Goal: Task Accomplishment & Management: Manage account settings

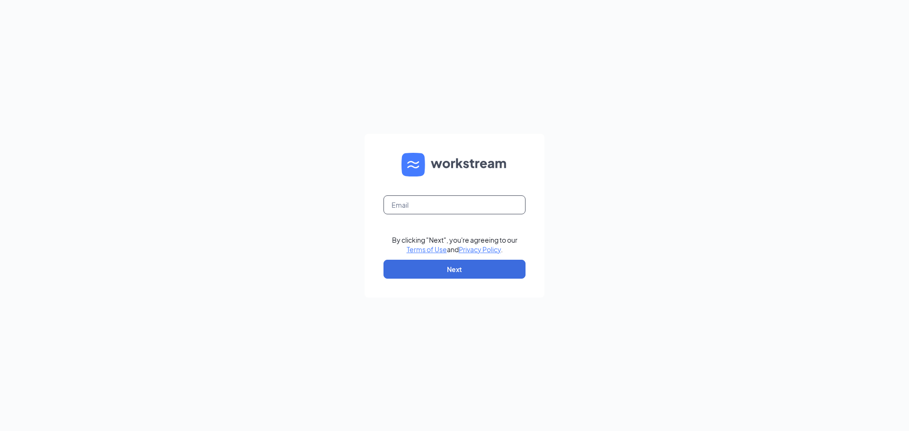
click at [492, 210] on input "text" at bounding box center [454, 204] width 142 height 19
click at [470, 272] on button "Next" at bounding box center [454, 269] width 142 height 19
click at [462, 210] on input "text" at bounding box center [454, 204] width 142 height 19
type input "[EMAIL_ADDRESS][DOMAIN_NAME]"
click at [461, 271] on button "Next" at bounding box center [454, 269] width 142 height 19
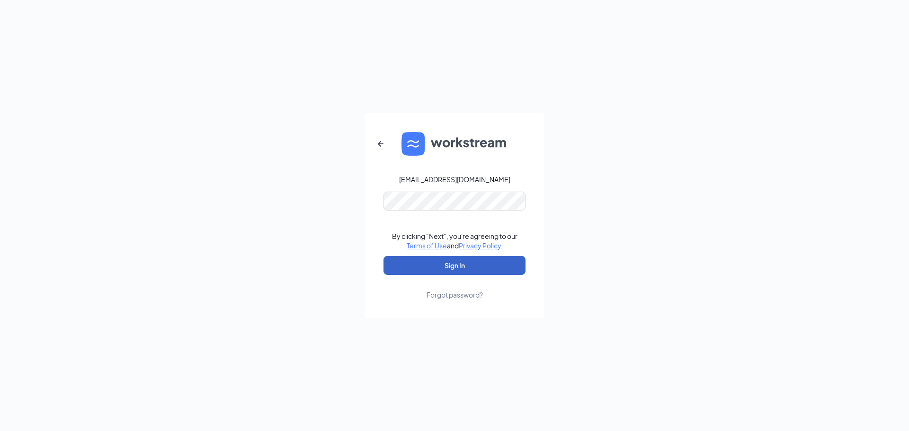
click at [449, 263] on button "Sign In" at bounding box center [454, 265] width 142 height 19
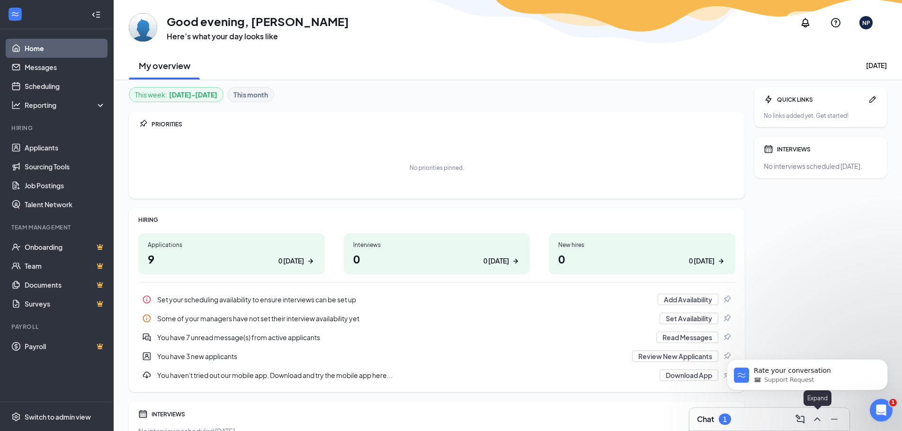
click at [823, 418] on button at bounding box center [816, 419] width 15 height 15
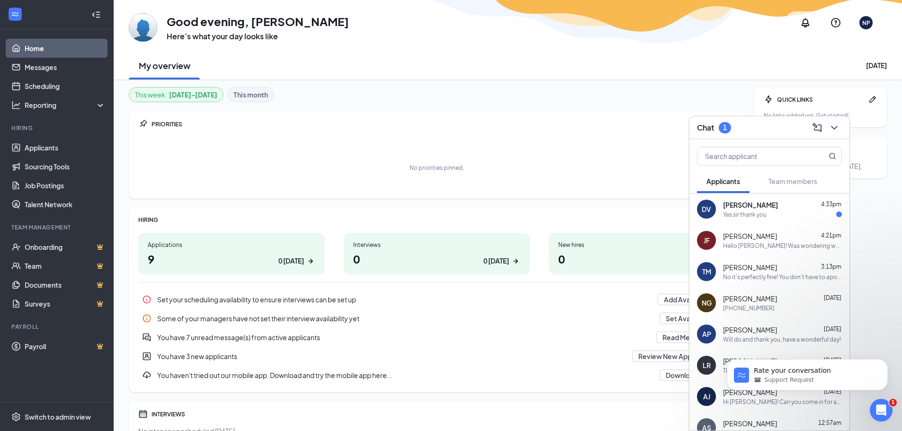
click at [793, 211] on div "Yes sir thank you" at bounding box center [782, 215] width 119 height 8
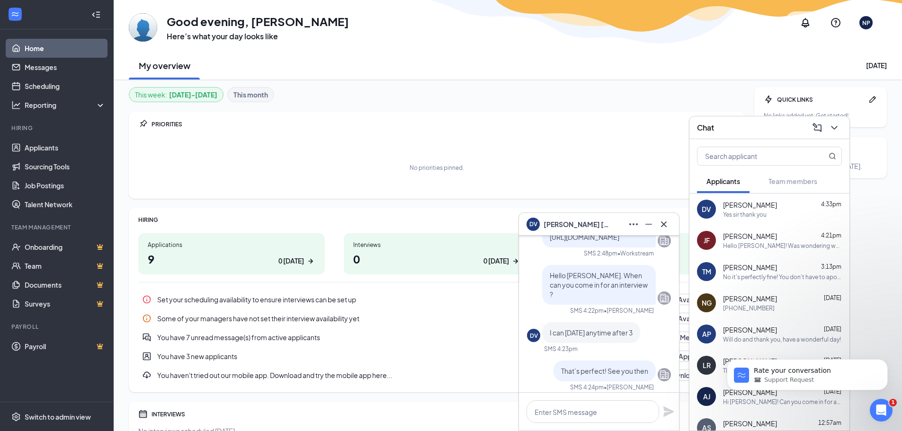
scroll to position [-189, 0]
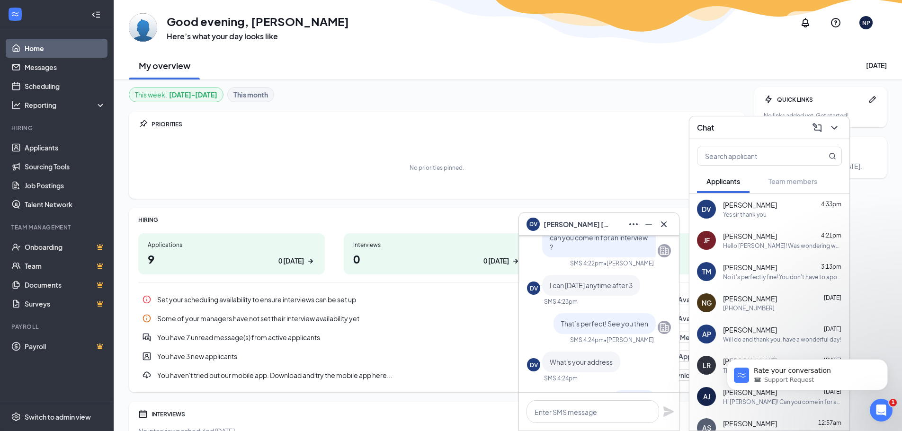
click at [755, 241] on div "[PERSON_NAME] 4:21pm Hello [PERSON_NAME]! Was wondering when can you come in fo…" at bounding box center [782, 240] width 119 height 18
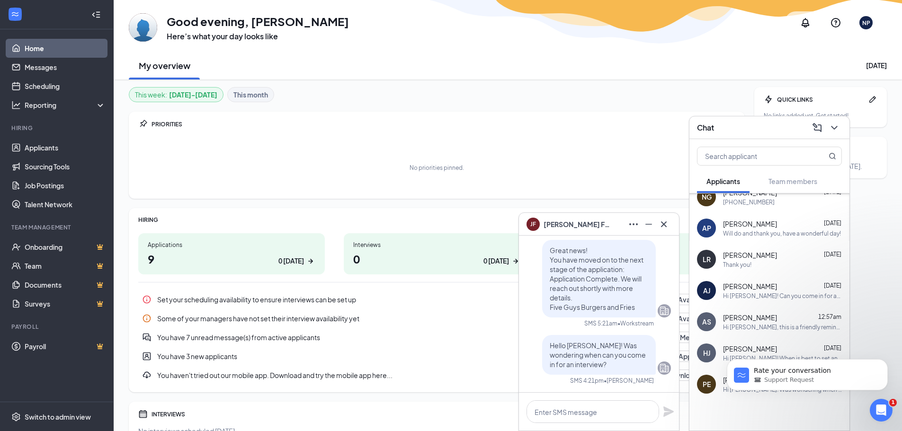
scroll to position [123, 0]
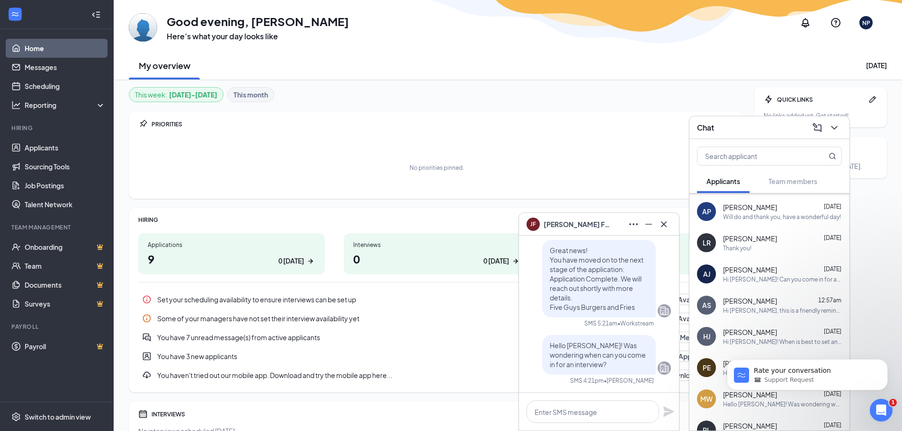
click at [788, 280] on div "Hi [PERSON_NAME]! Can you come in for an interview?" at bounding box center [782, 279] width 119 height 8
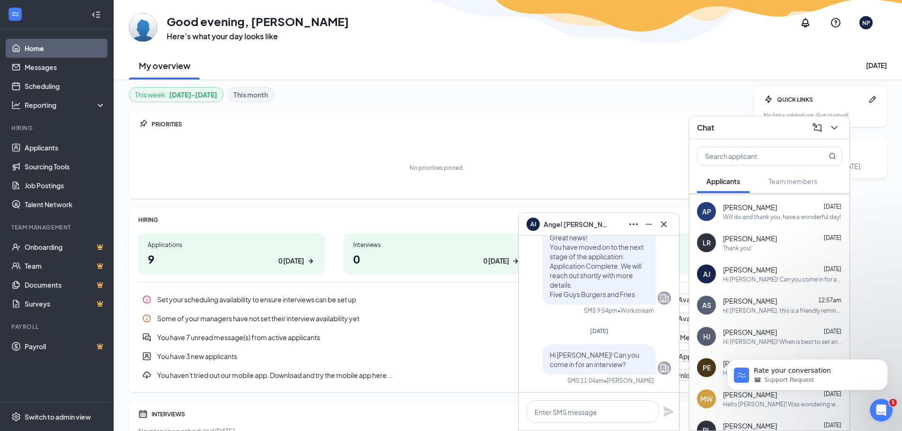
scroll to position [170, 0]
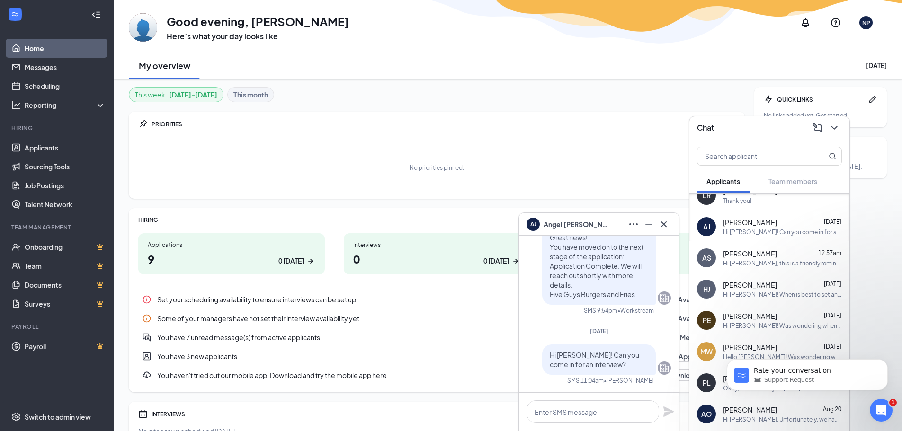
click at [777, 298] on div "Hi [PERSON_NAME]! When is best to set an Interview?" at bounding box center [782, 295] width 119 height 8
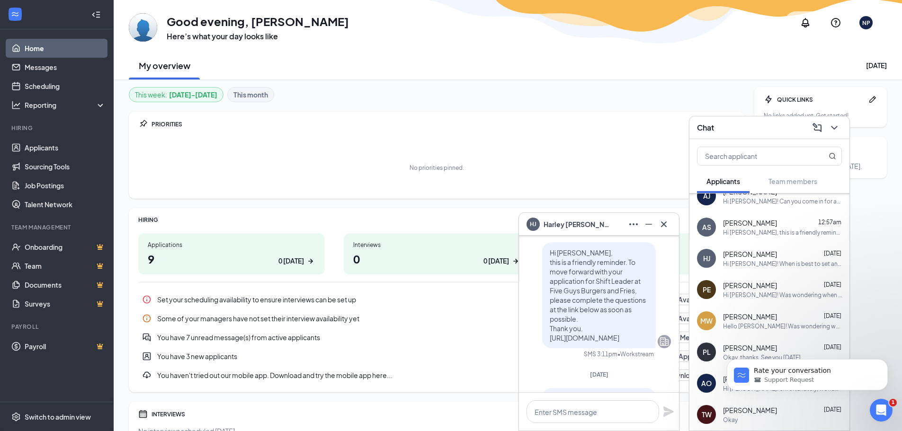
scroll to position [265, 0]
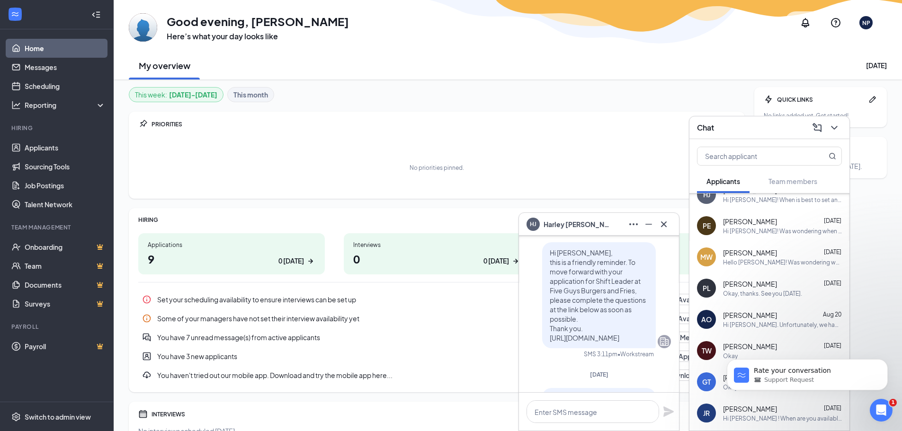
click at [752, 259] on div "Hello [PERSON_NAME]! Was wondering when is best to come in for an interview?" at bounding box center [782, 262] width 119 height 8
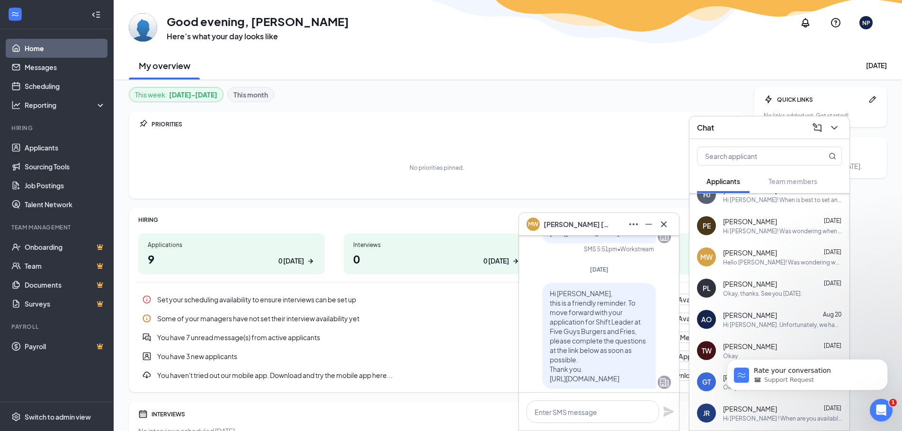
scroll to position [-95, 0]
click at [666, 223] on icon "Cross" at bounding box center [663, 224] width 11 height 11
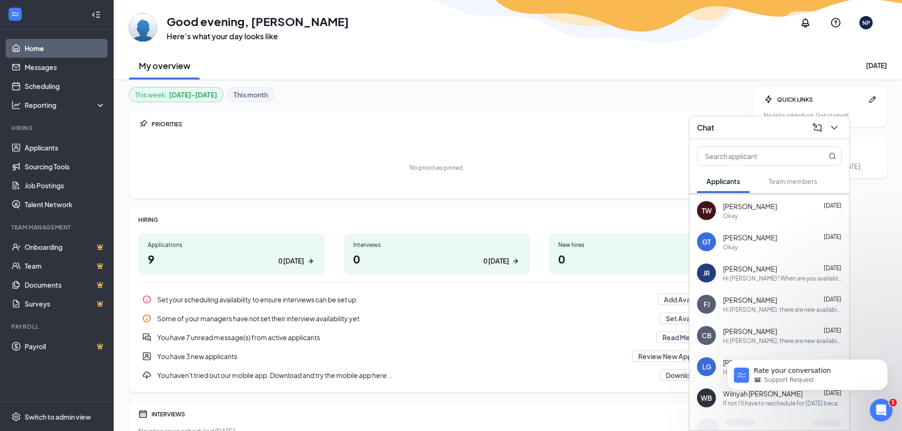
scroll to position [435, 0]
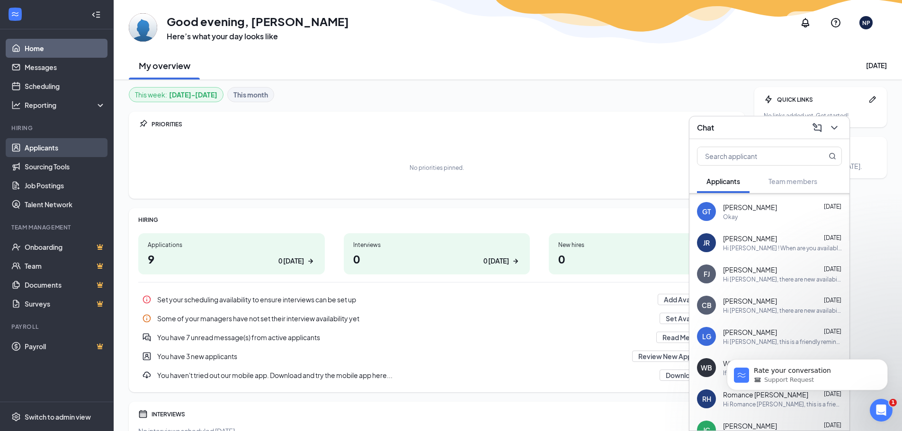
click at [55, 147] on link "Applicants" at bounding box center [65, 147] width 81 height 19
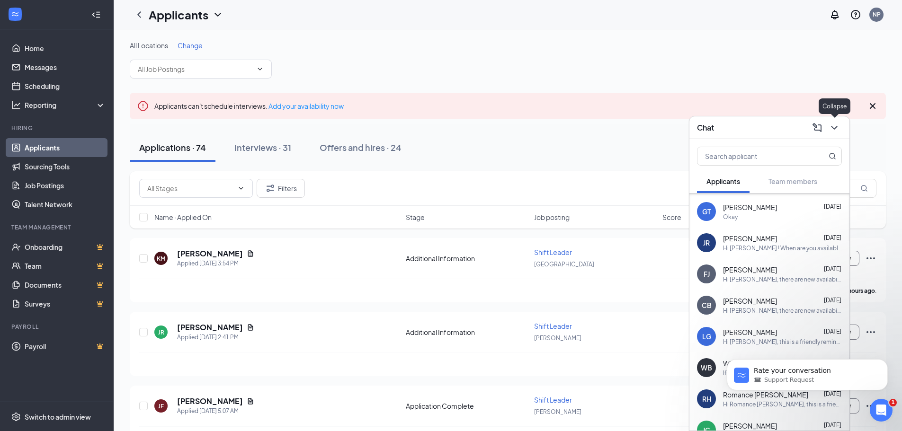
click at [831, 128] on icon "ChevronDown" at bounding box center [833, 127] width 11 height 11
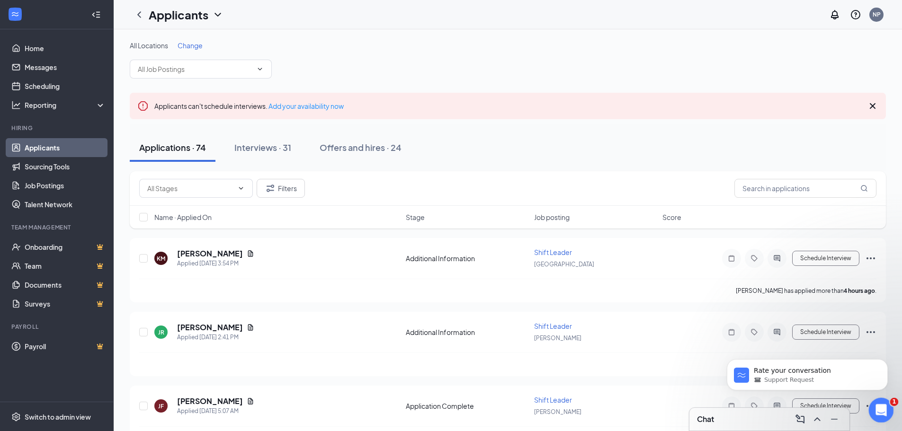
click at [887, 408] on div "Open Intercom Messenger" at bounding box center [879, 408] width 31 height 31
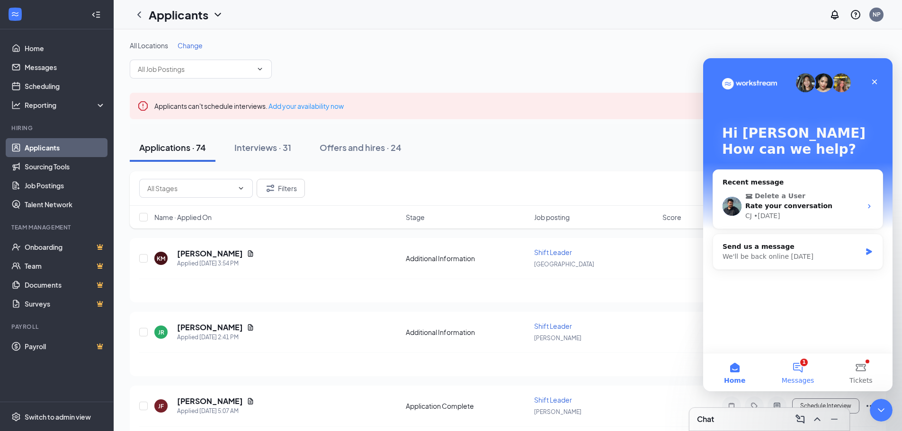
click at [812, 370] on button "1 Messages" at bounding box center [797, 373] width 63 height 38
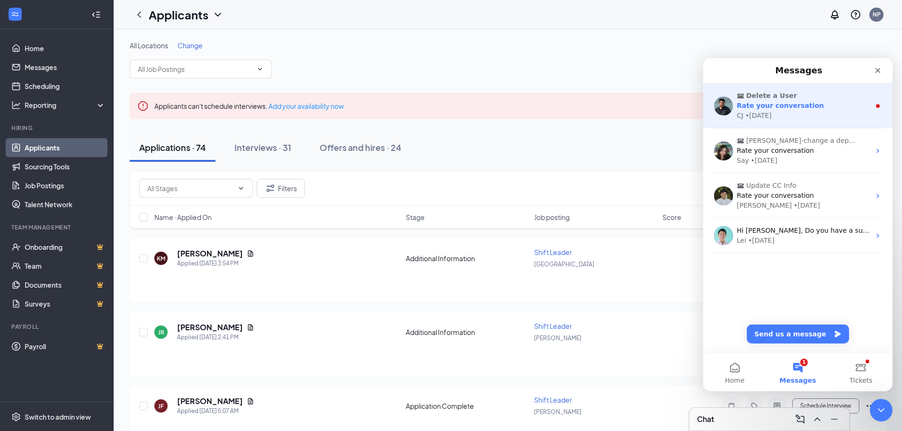
click at [832, 120] on div "CJ • [DATE]" at bounding box center [803, 116] width 133 height 10
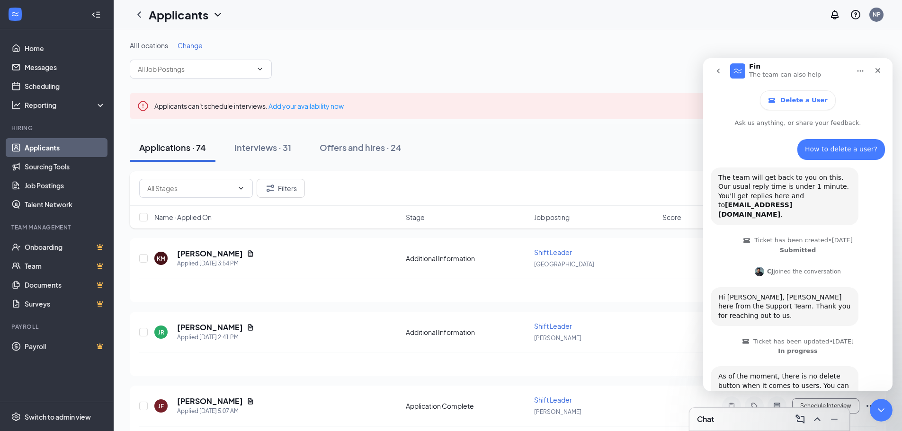
scroll to position [44, 0]
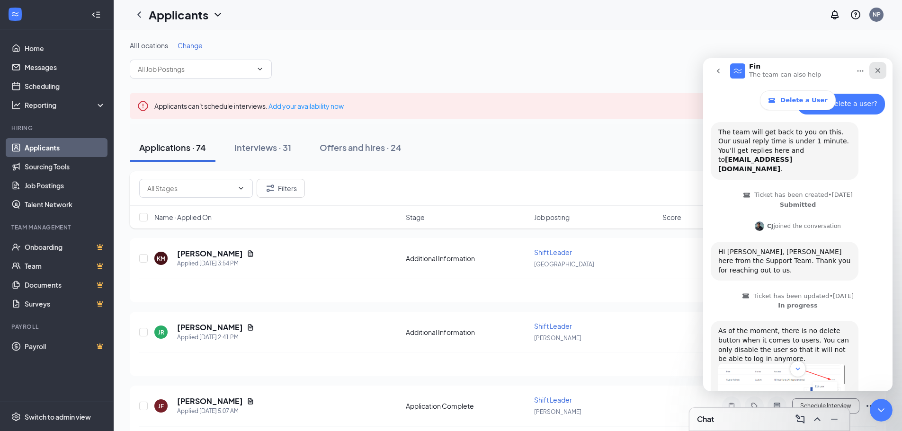
click at [876, 75] on div "Close" at bounding box center [877, 70] width 17 height 17
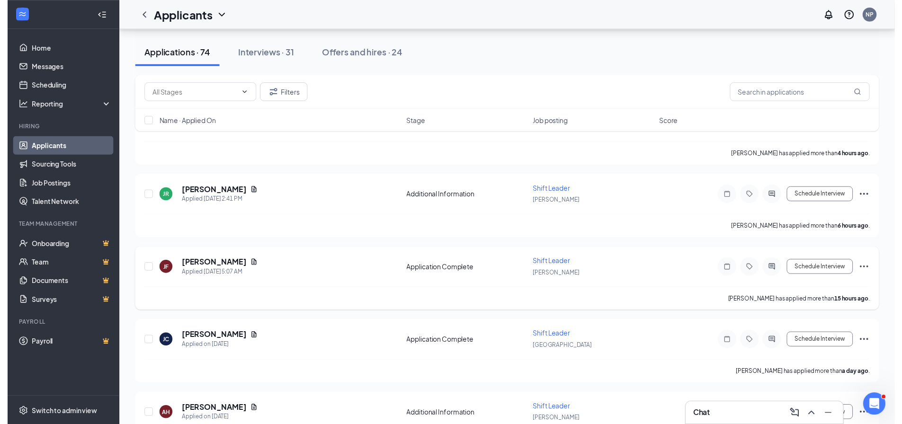
scroll to position [237, 0]
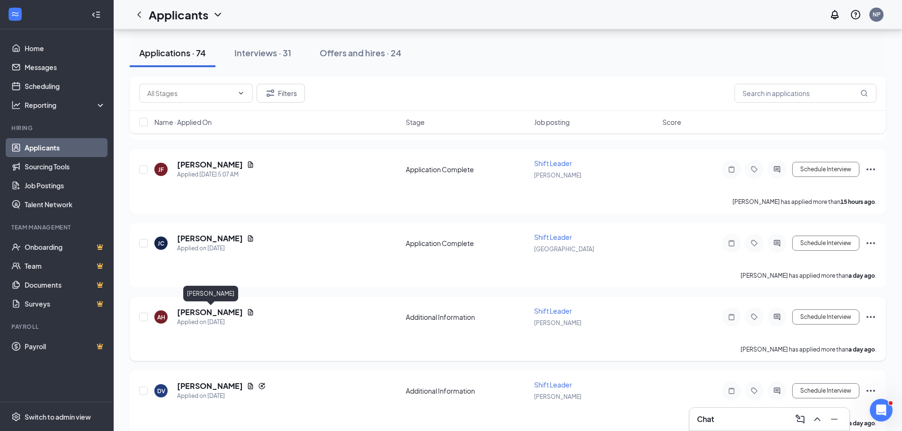
click at [254, 312] on icon "Document" at bounding box center [251, 313] width 8 height 8
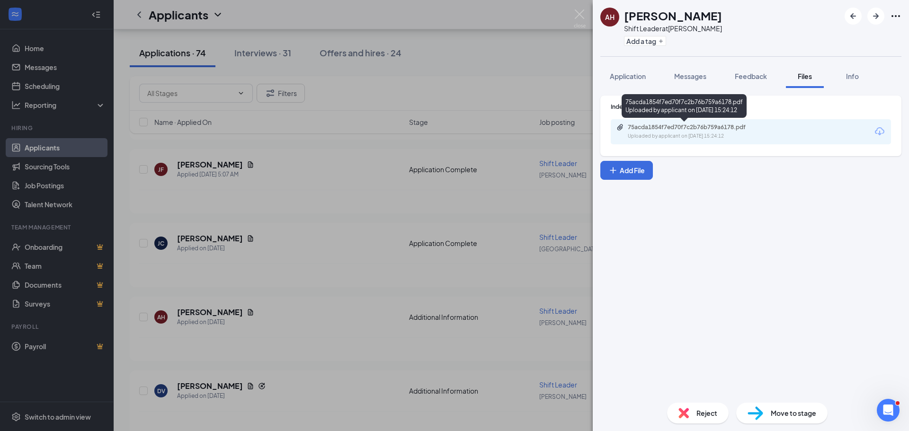
click at [688, 125] on div "75acda1854f7ed70f7c2b76b759a6178.pdf" at bounding box center [694, 128] width 133 height 8
click at [580, 14] on img at bounding box center [580, 18] width 12 height 18
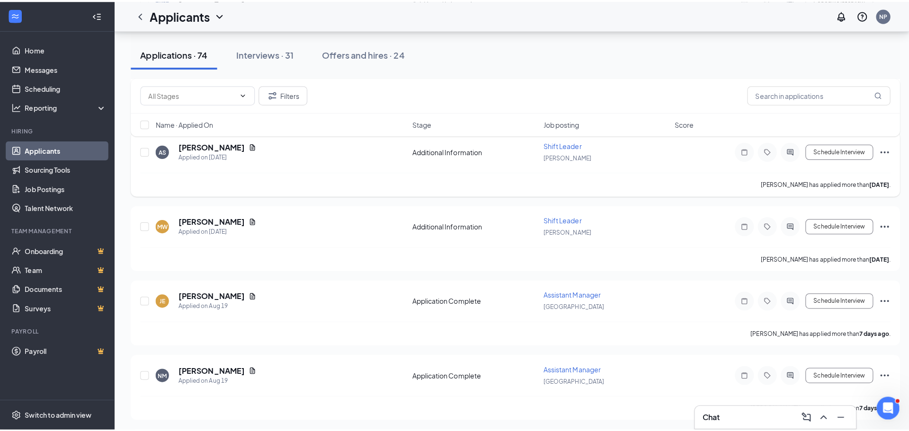
scroll to position [710, 0]
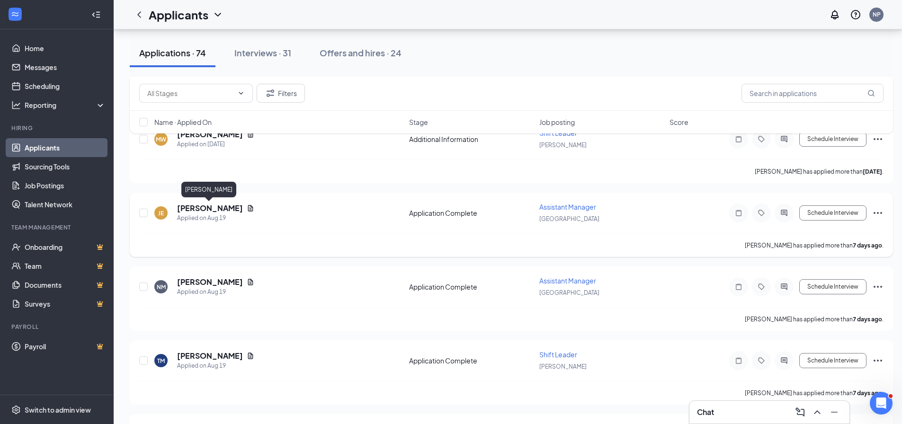
click at [199, 208] on h5 "[PERSON_NAME]" at bounding box center [210, 208] width 66 height 10
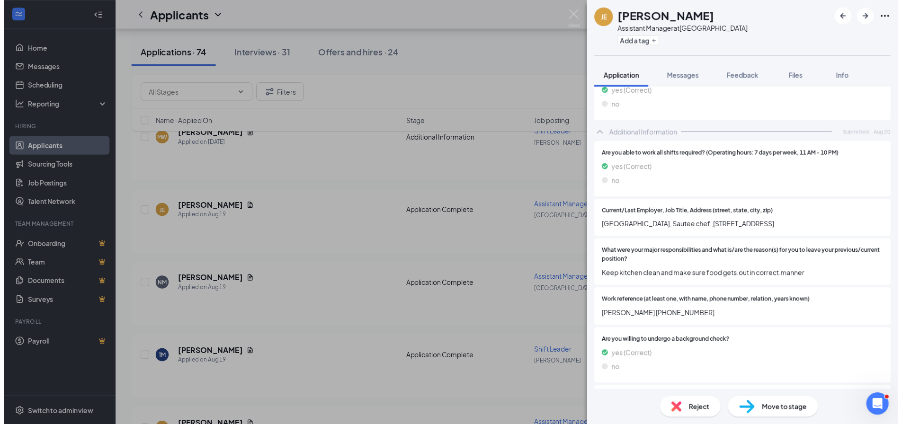
scroll to position [542, 0]
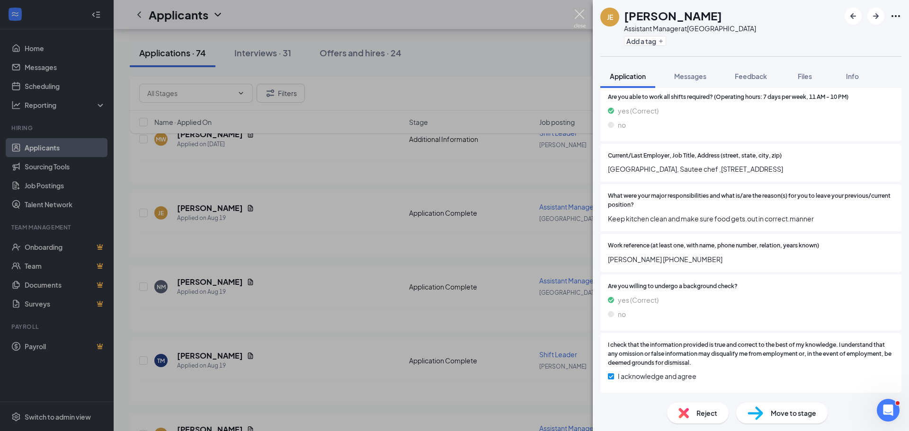
click at [576, 14] on img at bounding box center [580, 18] width 12 height 18
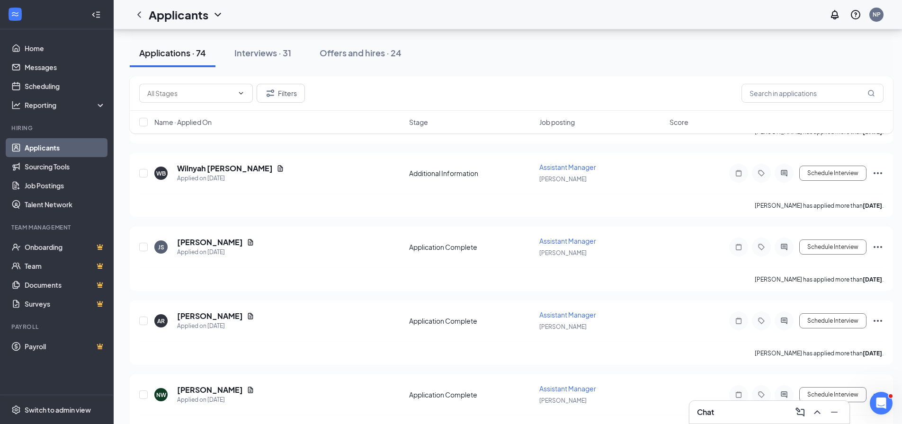
scroll to position [3787, 0]
